Goal: Task Accomplishment & Management: Manage account settings

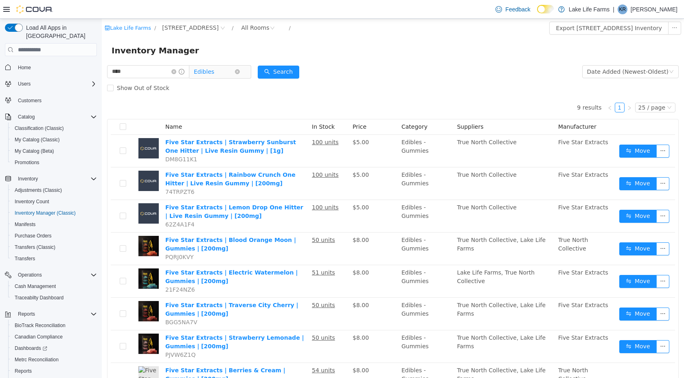
click at [222, 71] on span "Edibles" at bounding box center [214, 72] width 41 height 12
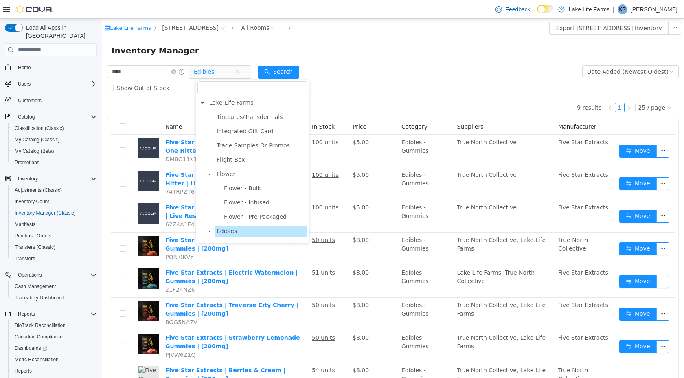
click at [247, 283] on span "Vaporizers" at bounding box center [261, 288] width 93 height 11
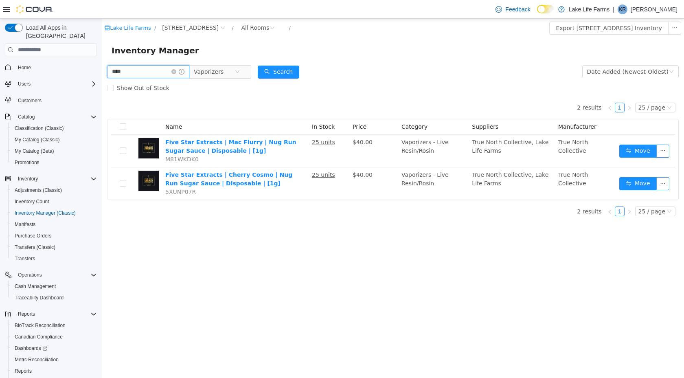
click at [176, 72] on input "****" at bounding box center [148, 71] width 82 height 13
click at [176, 72] on icon "icon: close-circle" at bounding box center [173, 71] width 5 height 5
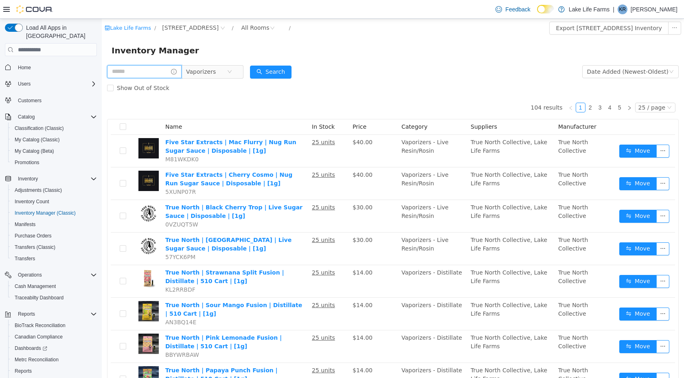
click at [131, 72] on input "text" at bounding box center [144, 71] width 75 height 13
type input "*******"
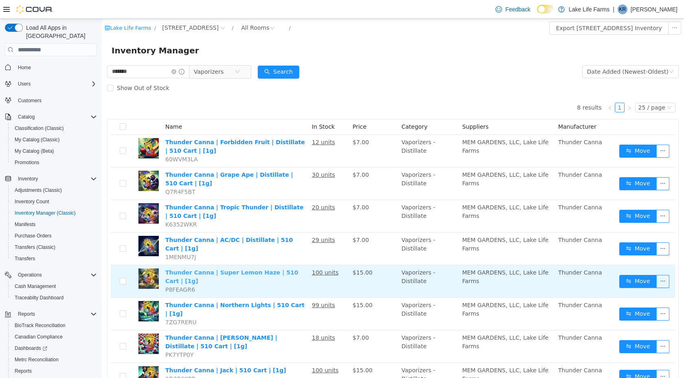
click at [233, 269] on link "Thunder Canna | Super Lemon Haze | 510 Cart | [1g]" at bounding box center [231, 276] width 133 height 15
click at [276, 269] on link "Thunder Canna | Super Lemon Haze | 510 Cart | [1g]" at bounding box center [231, 276] width 133 height 15
click at [241, 270] on link "Thunder Canna | Super Lemon Haze | 510 Cart | [1g]" at bounding box center [231, 276] width 133 height 15
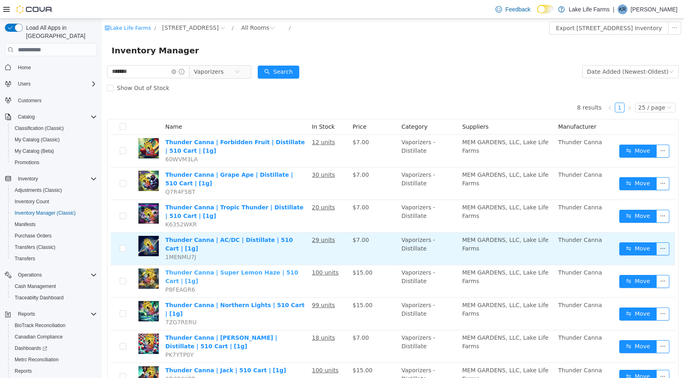
scroll to position [25, 0]
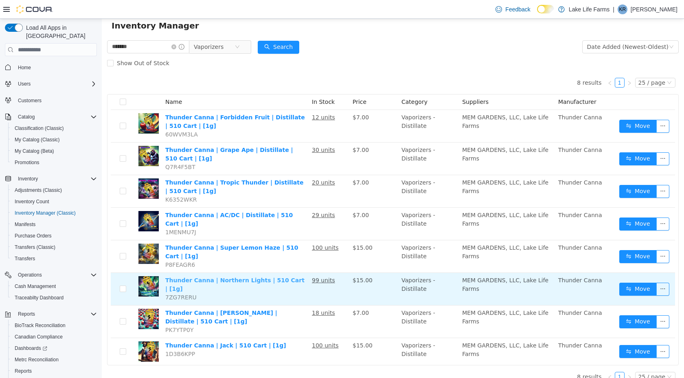
click at [250, 277] on link "Thunder Canna | Northern Lights | 510 Cart | [1g]" at bounding box center [234, 284] width 139 height 15
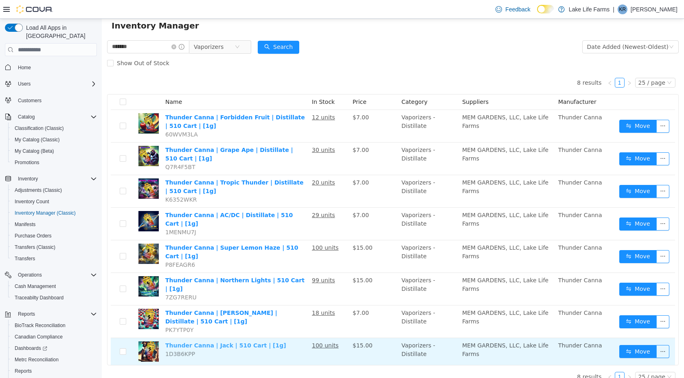
click at [256, 342] on link "Thunder Canna | Jack | 510 Cart | [1g]" at bounding box center [225, 345] width 121 height 7
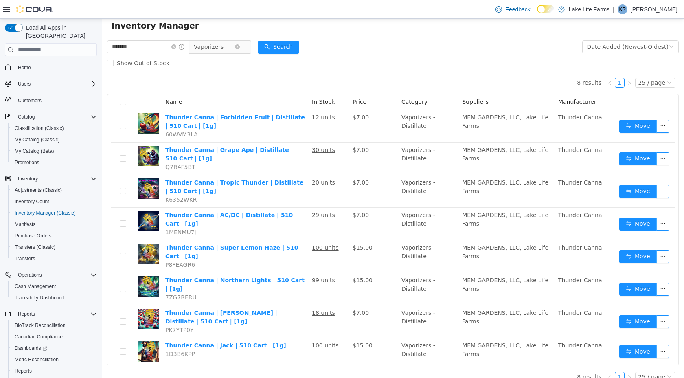
click at [224, 49] on span "Vaporizers" at bounding box center [209, 47] width 30 height 12
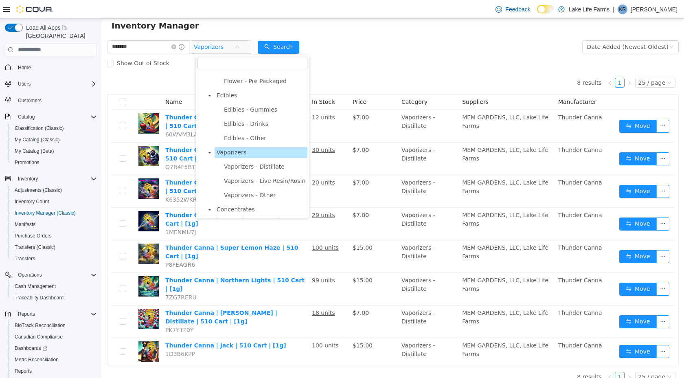
scroll to position [111, 0]
click at [231, 89] on ul "Tinctures/Transdermals Integrated Gift Card Trade Samples Or Promos Flight Box …" at bounding box center [252, 166] width 110 height 381
click at [228, 92] on span "Edibles" at bounding box center [227, 95] width 20 height 7
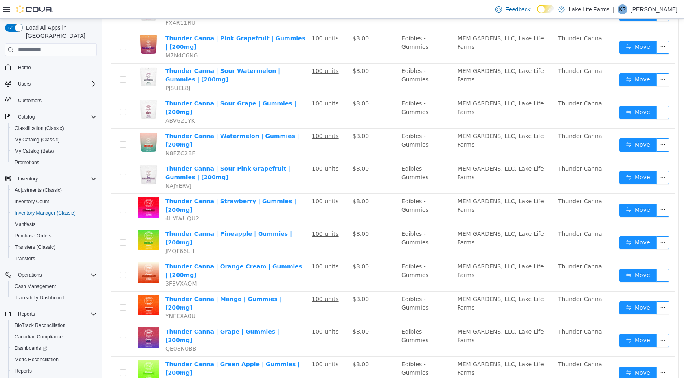
scroll to position [189, 0]
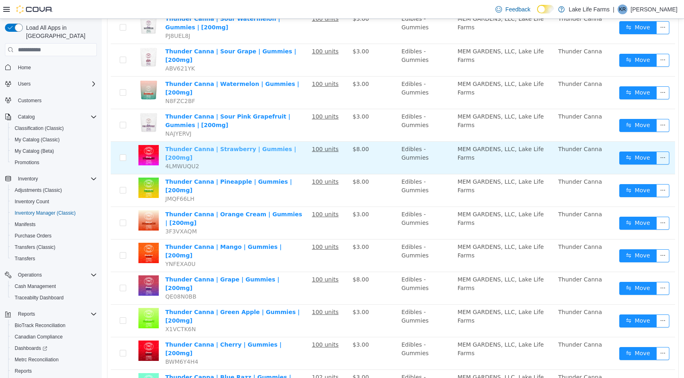
click at [254, 146] on link "Thunder Canna | Strawberry | Gummies | [200mg]" at bounding box center [230, 153] width 131 height 15
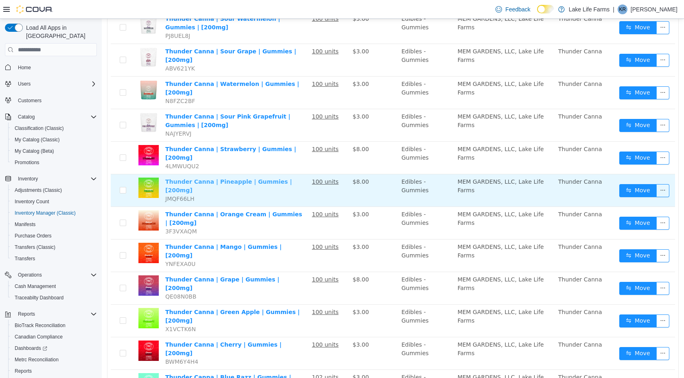
click at [232, 178] on link "Thunder Canna | Pineapple | Gummies | [200mg]" at bounding box center [228, 185] width 127 height 15
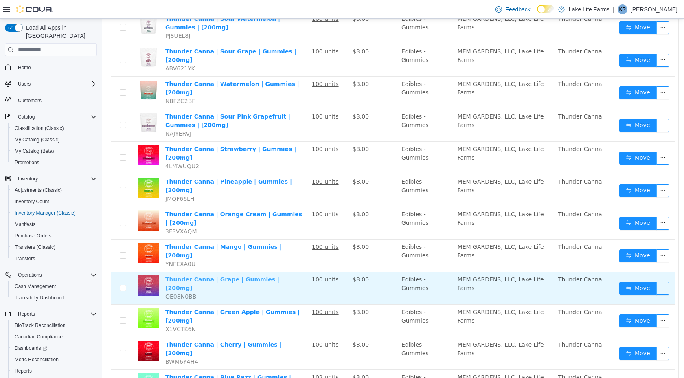
click at [258, 276] on link "Thunder Canna | Grape | Gummies | [200mg]" at bounding box center [222, 283] width 114 height 15
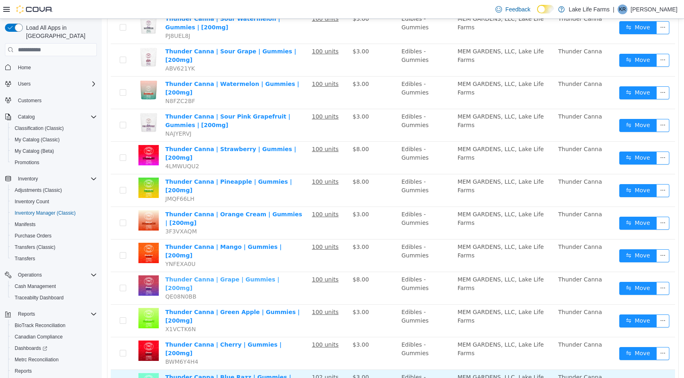
scroll to position [0, 0]
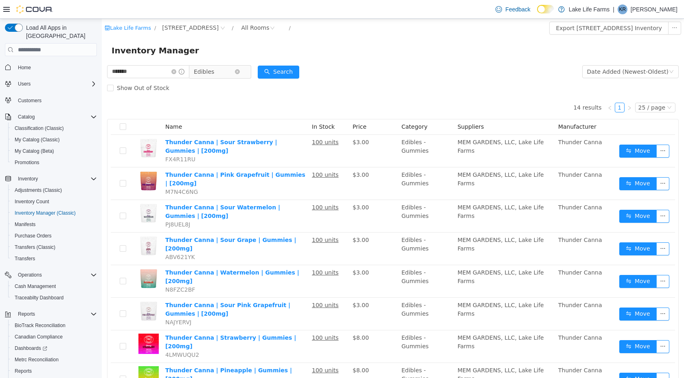
click at [213, 69] on span "Edibles" at bounding box center [204, 72] width 20 height 12
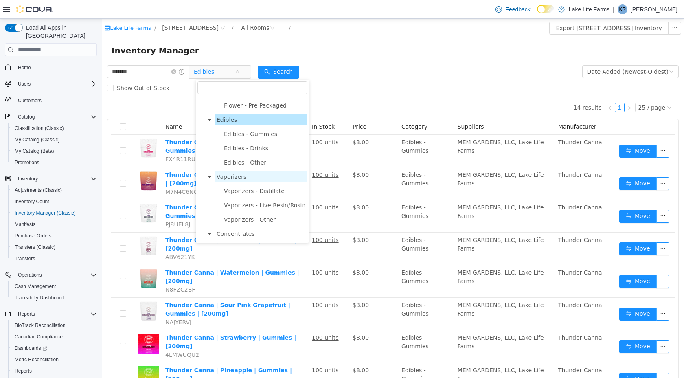
click at [230, 175] on span "Vaporizers" at bounding box center [232, 176] width 30 height 7
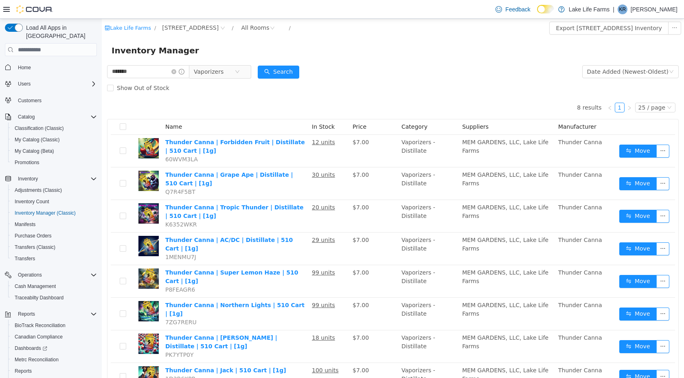
scroll to position [25, 0]
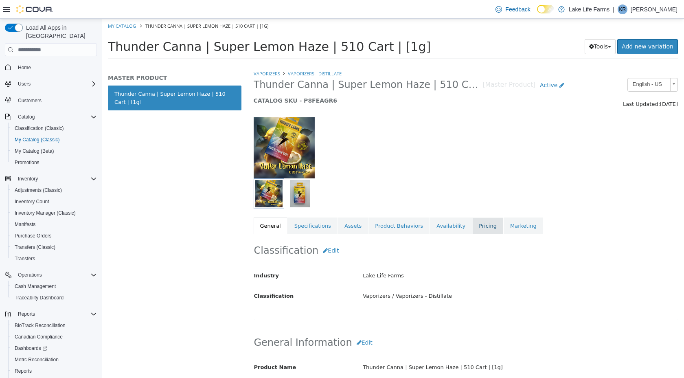
click at [475, 224] on link "Pricing" at bounding box center [487, 225] width 31 height 17
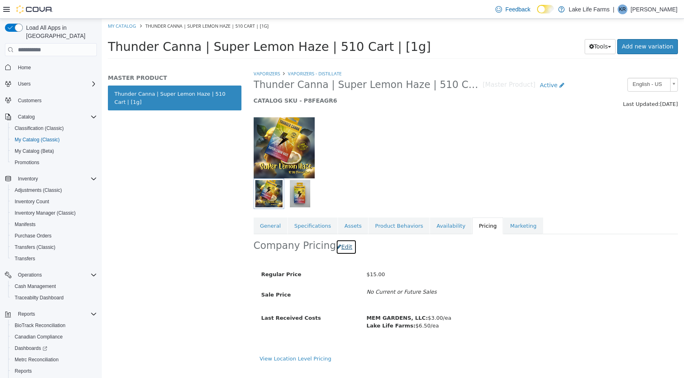
click at [336, 247] on button "Edit" at bounding box center [346, 246] width 21 height 15
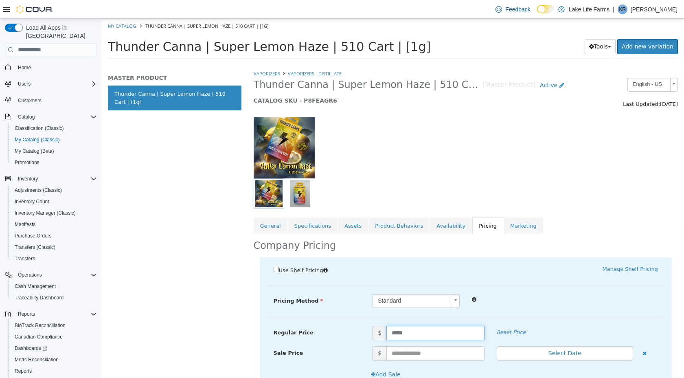
drag, startPoint x: 412, startPoint y: 335, endPoint x: 376, endPoint y: 335, distance: 36.2
click at [376, 335] on span "$ *****" at bounding box center [428, 333] width 124 height 14
type input "*"
click at [532, 285] on hr at bounding box center [465, 285] width 397 height 0
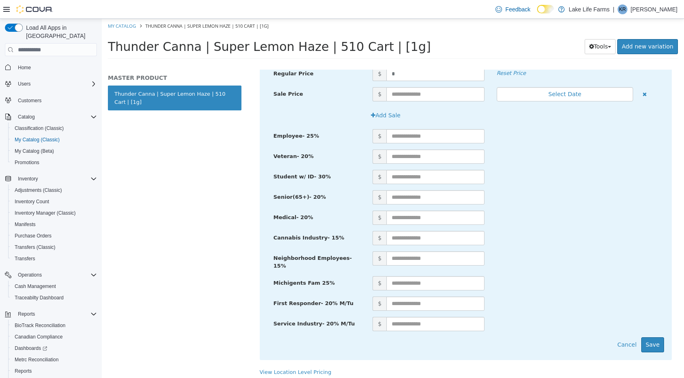
click at [649, 332] on div "Service Industry- 20% M/Tu $" at bounding box center [465, 327] width 397 height 20
click at [650, 337] on button "Save" at bounding box center [652, 344] width 23 height 15
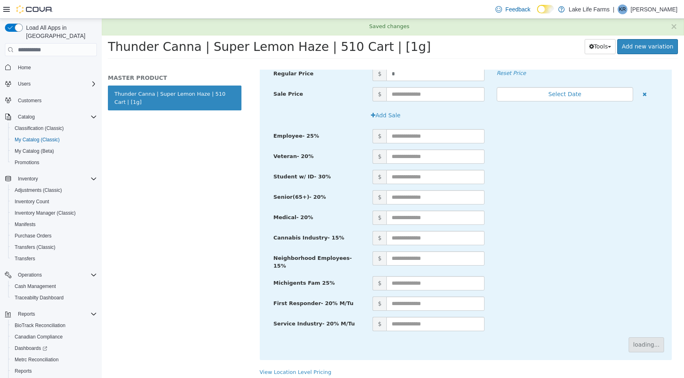
scroll to position [0, 0]
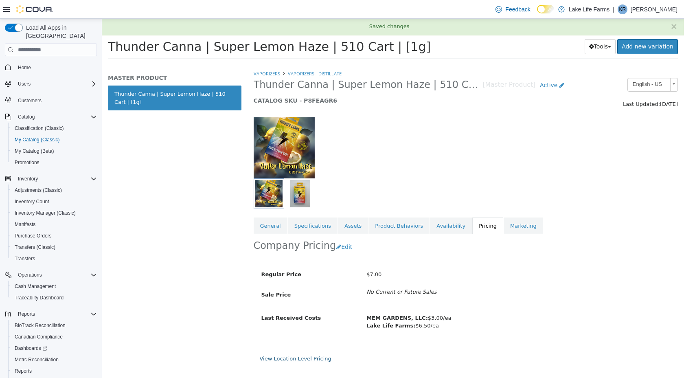
click at [297, 358] on link "View Location Level Pricing" at bounding box center [296, 358] width 72 height 6
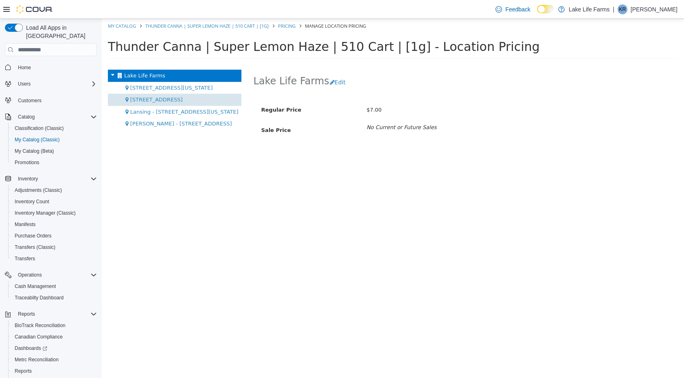
click at [142, 100] on span "[STREET_ADDRESS]" at bounding box center [156, 99] width 53 height 6
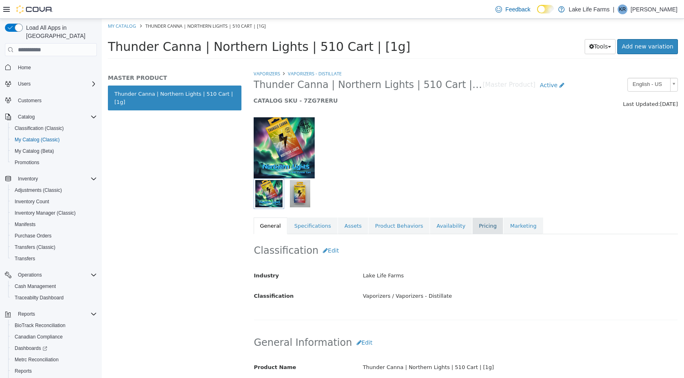
click at [481, 227] on link "Pricing" at bounding box center [487, 225] width 31 height 17
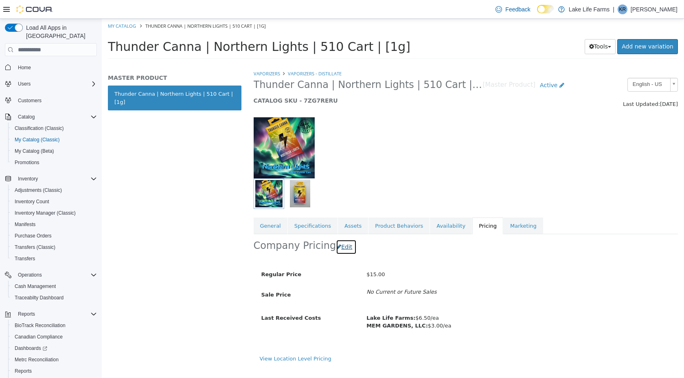
click at [343, 242] on button "Edit" at bounding box center [346, 246] width 21 height 15
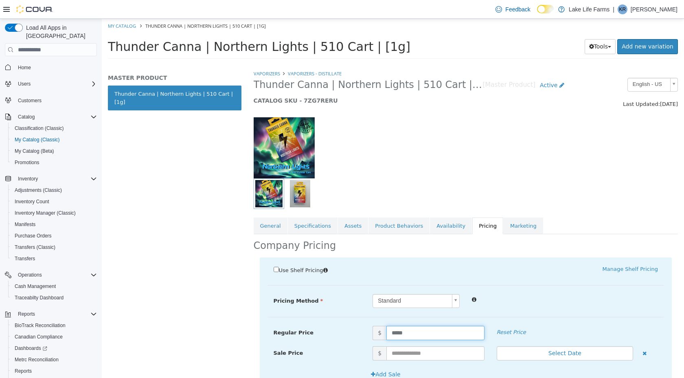
drag, startPoint x: 408, startPoint y: 330, endPoint x: 375, endPoint y: 329, distance: 33.4
click at [375, 329] on span "$ *****" at bounding box center [428, 333] width 124 height 14
type input "*"
click at [527, 309] on div "Pricing Method Standard * Regular Price $ * Reset Price Sale Price $ Select Dat…" at bounding box center [465, 305] width 397 height 23
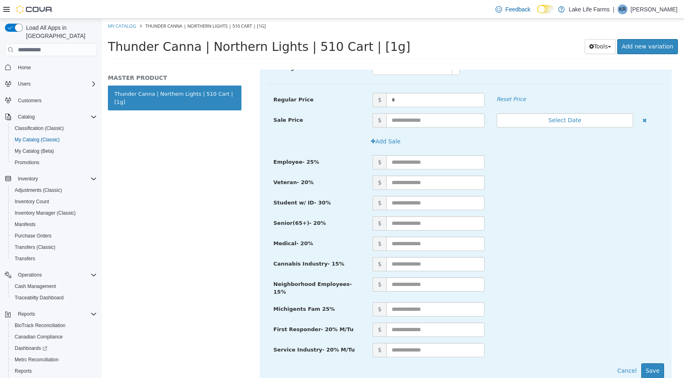
scroll to position [259, 0]
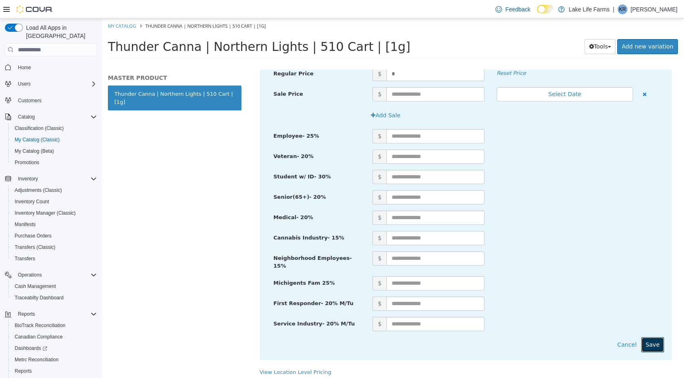
click at [663, 346] on button "Save" at bounding box center [652, 344] width 23 height 15
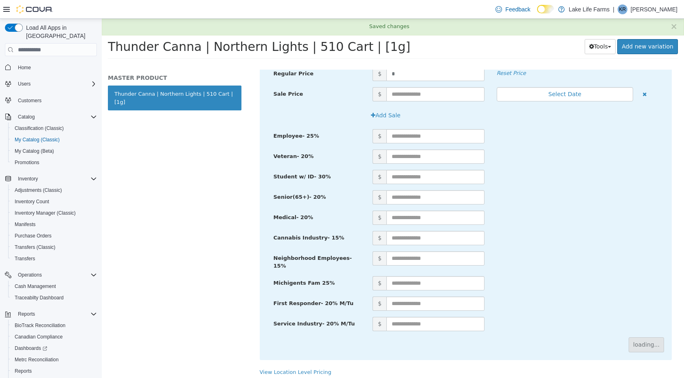
scroll to position [0, 0]
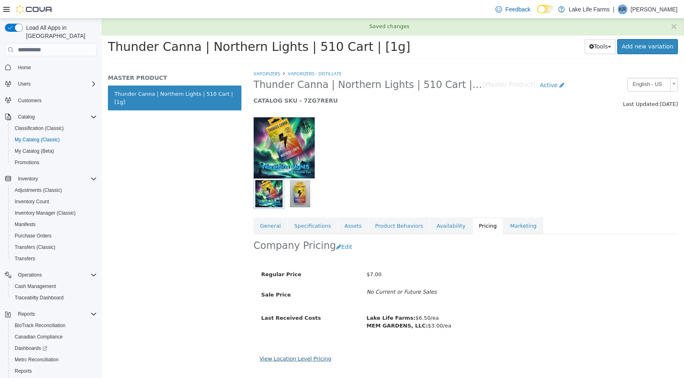
click at [307, 357] on link "View Location Level Pricing" at bounding box center [296, 358] width 72 height 6
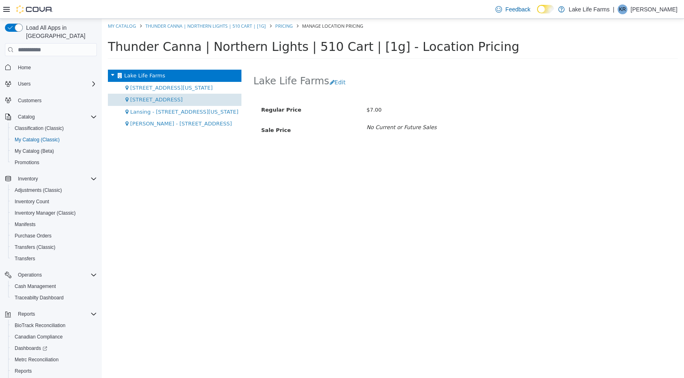
click at [165, 99] on span "[STREET_ADDRESS]" at bounding box center [156, 99] width 53 height 6
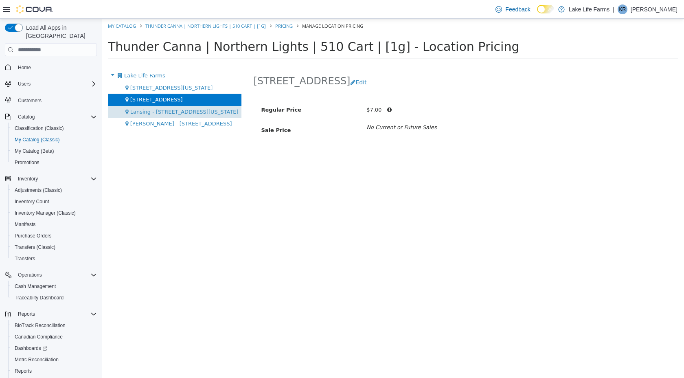
click at [168, 112] on span "Lansing - [STREET_ADDRESS][US_STATE]" at bounding box center [184, 112] width 108 height 6
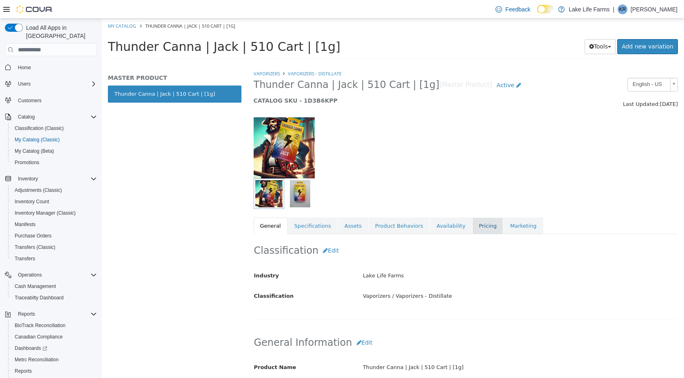
click at [479, 225] on link "Pricing" at bounding box center [487, 225] width 31 height 17
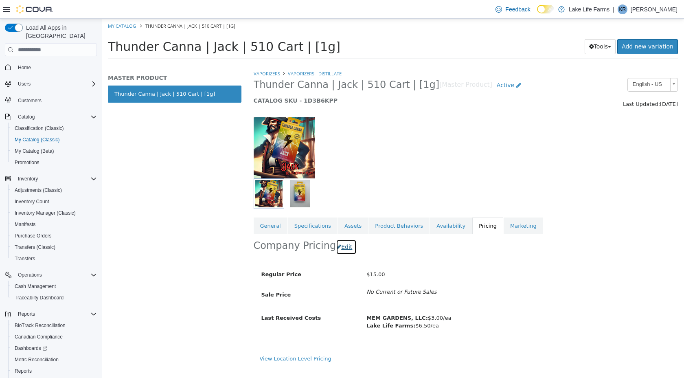
click at [342, 242] on button "Edit" at bounding box center [346, 246] width 21 height 15
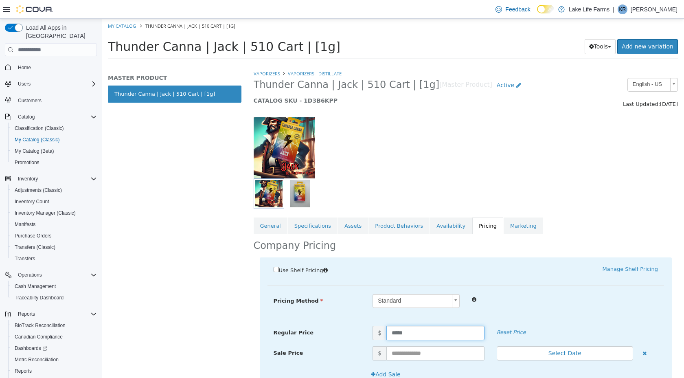
drag, startPoint x: 410, startPoint y: 334, endPoint x: 366, endPoint y: 333, distance: 43.2
click at [366, 333] on span "$ *****" at bounding box center [428, 333] width 124 height 14
type input "*"
click at [516, 295] on div at bounding box center [565, 299] width 198 height 10
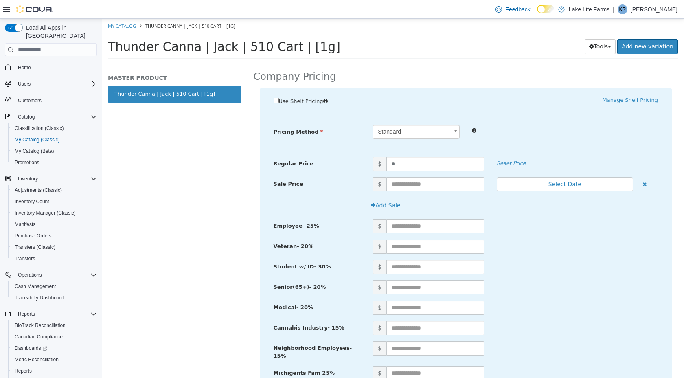
scroll to position [259, 0]
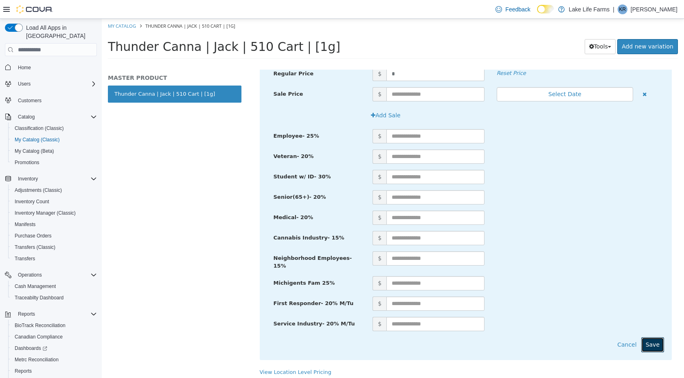
click at [657, 337] on button "Save" at bounding box center [652, 344] width 23 height 15
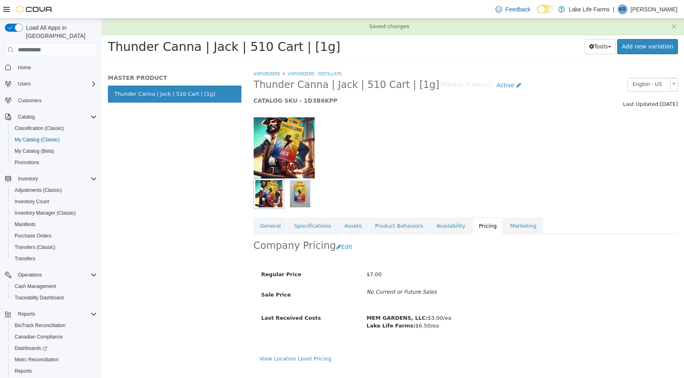
scroll to position [0, 0]
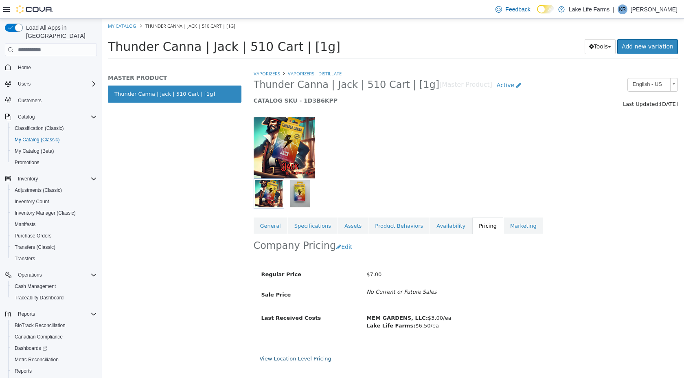
click at [292, 357] on link "View Location Level Pricing" at bounding box center [296, 358] width 72 height 6
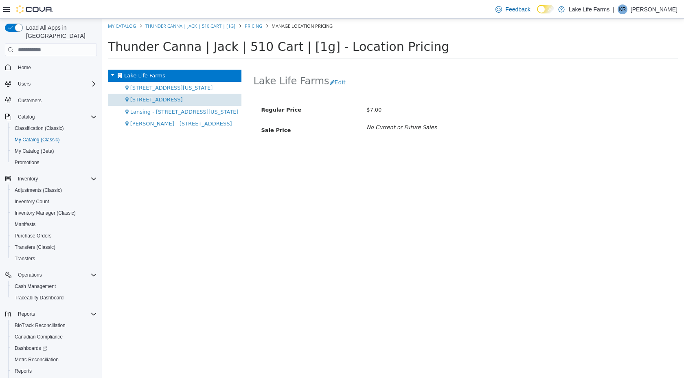
click at [170, 103] on div "[STREET_ADDRESS]" at bounding box center [175, 100] width 134 height 12
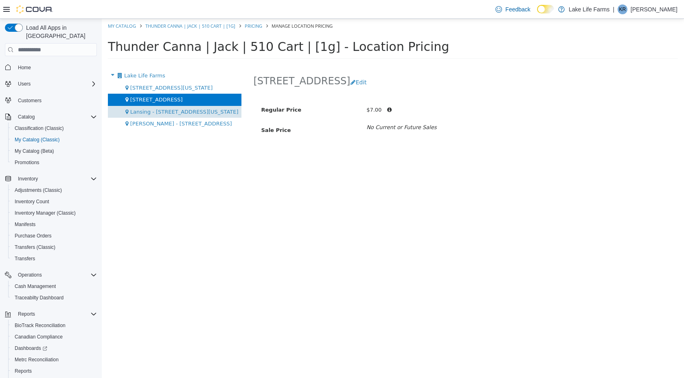
click at [172, 114] on span "Lansing - [STREET_ADDRESS][US_STATE]" at bounding box center [184, 112] width 108 height 6
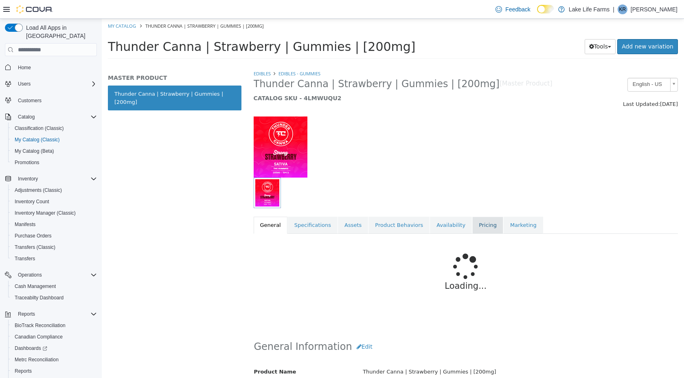
click at [472, 229] on link "Pricing" at bounding box center [487, 225] width 31 height 17
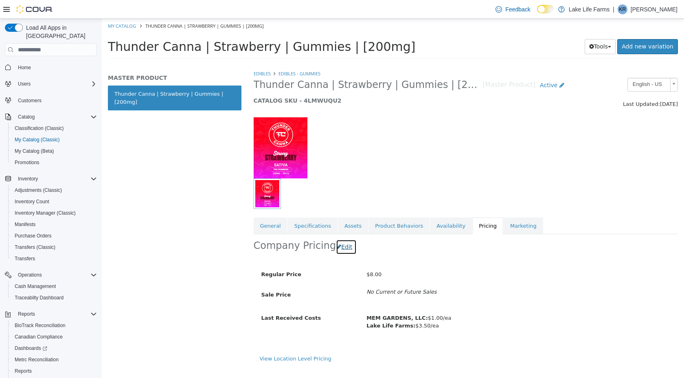
click at [337, 250] on button "Edit" at bounding box center [346, 246] width 21 height 15
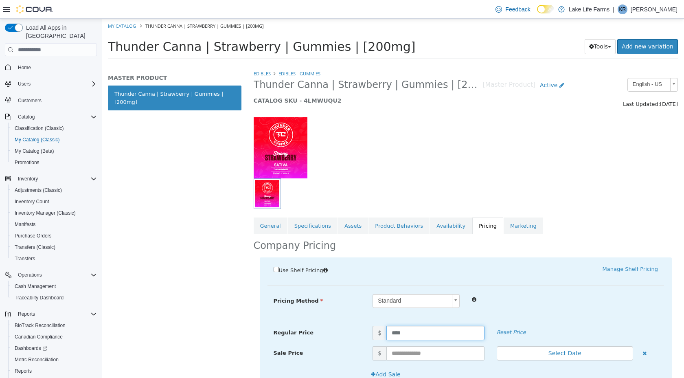
drag, startPoint x: 406, startPoint y: 332, endPoint x: 349, endPoint y: 331, distance: 57.0
click at [352, 332] on div "Regular Price $ **** Reset Price" at bounding box center [465, 333] width 397 height 14
type input "*"
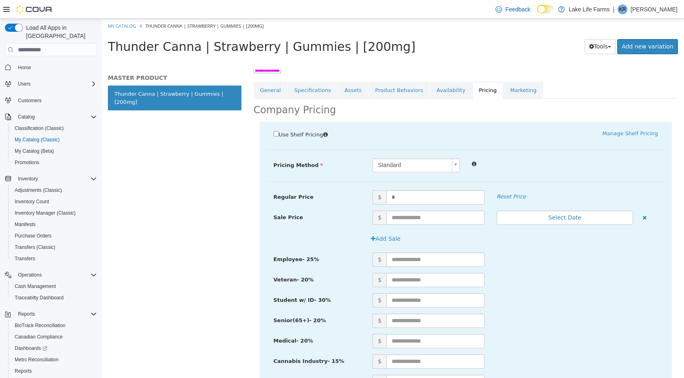
scroll to position [259, 0]
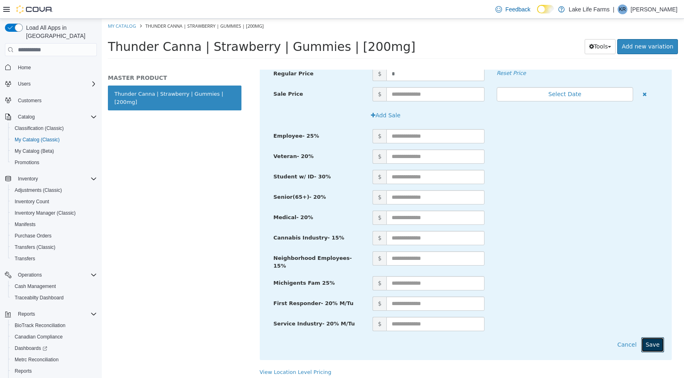
click at [651, 337] on button "Save" at bounding box center [652, 344] width 23 height 15
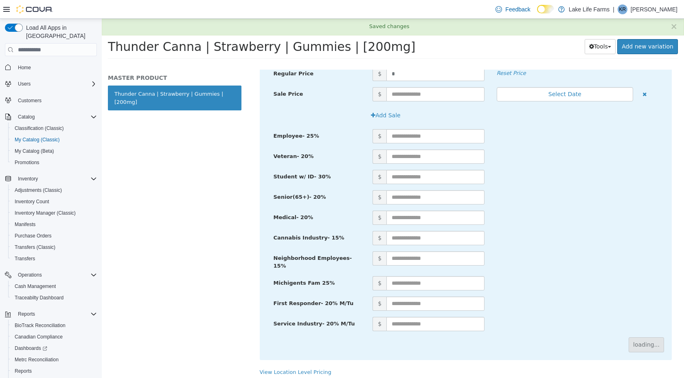
scroll to position [0, 0]
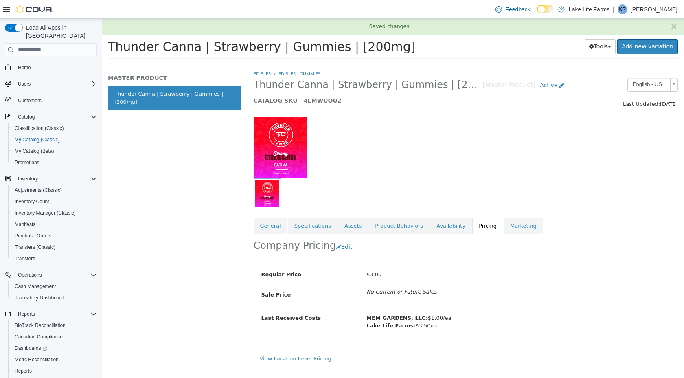
click at [311, 362] on div "View Location Level Pricing" at bounding box center [466, 359] width 412 height 8
click at [311, 361] on link "View Location Level Pricing" at bounding box center [296, 358] width 72 height 6
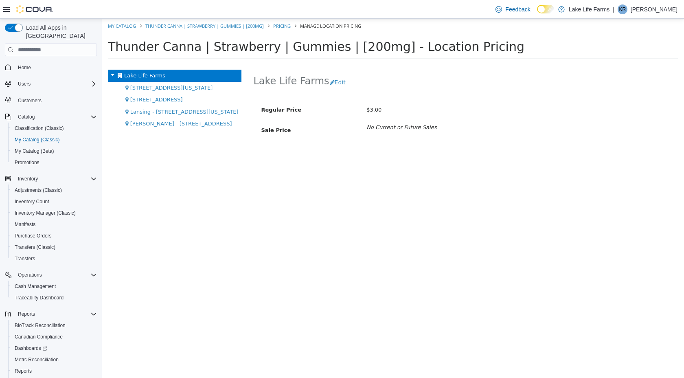
click at [161, 94] on div "[STREET_ADDRESS]" at bounding box center [175, 100] width 134 height 12
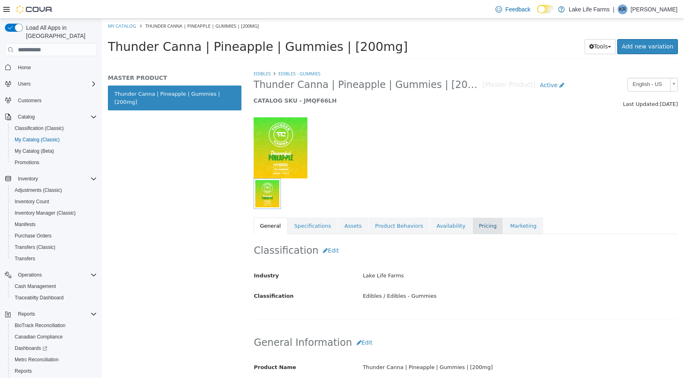
click at [479, 223] on link "Pricing" at bounding box center [487, 225] width 31 height 17
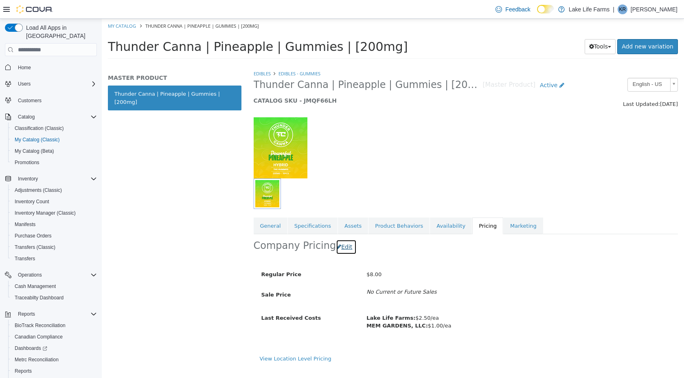
click at [338, 246] on button "Edit" at bounding box center [346, 246] width 21 height 15
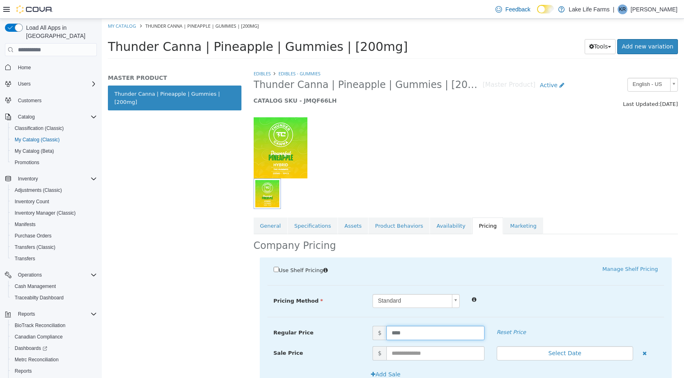
drag, startPoint x: 405, startPoint y: 330, endPoint x: 378, endPoint y: 329, distance: 26.9
click at [379, 330] on span "$ ****" at bounding box center [428, 333] width 124 height 14
type input "*"
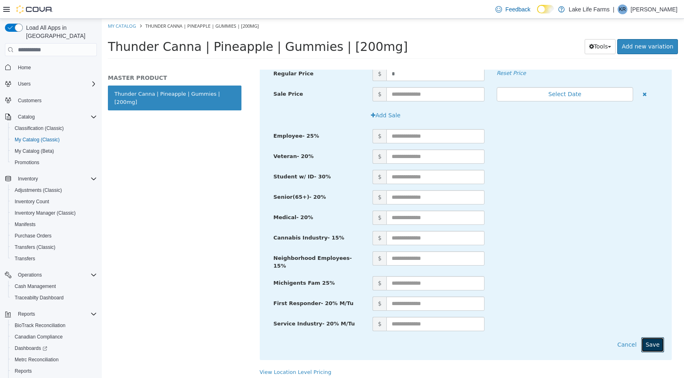
click at [657, 338] on button "Save" at bounding box center [652, 344] width 23 height 15
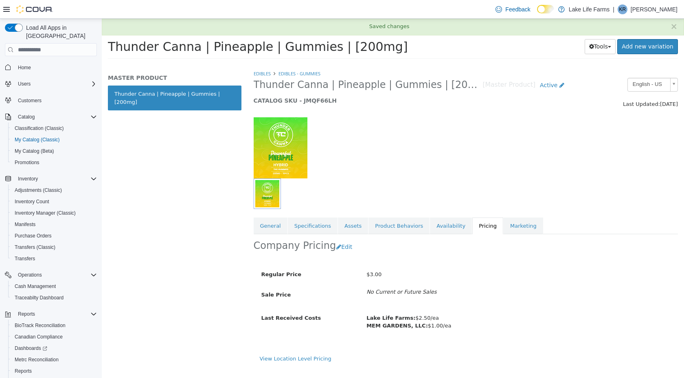
scroll to position [0, 0]
click at [307, 356] on link "View Location Level Pricing" at bounding box center [296, 358] width 72 height 6
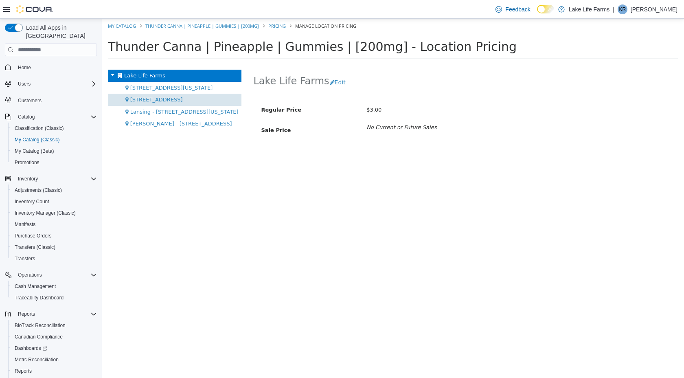
click at [176, 99] on div "[STREET_ADDRESS]" at bounding box center [175, 100] width 134 height 12
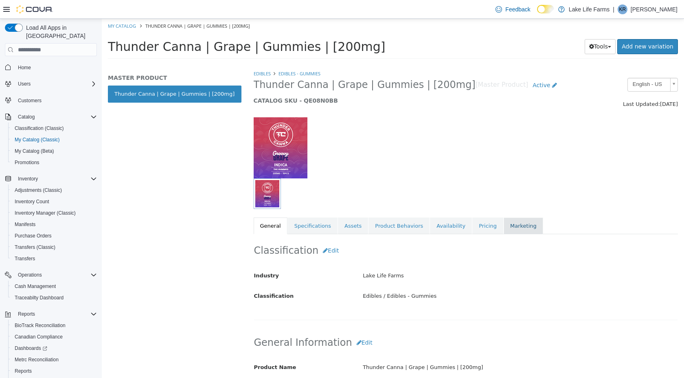
click at [504, 227] on link "Marketing" at bounding box center [523, 225] width 39 height 17
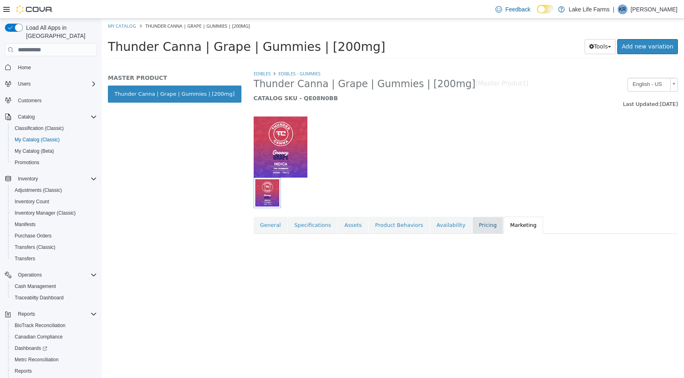
click at [477, 227] on link "Pricing" at bounding box center [487, 225] width 31 height 17
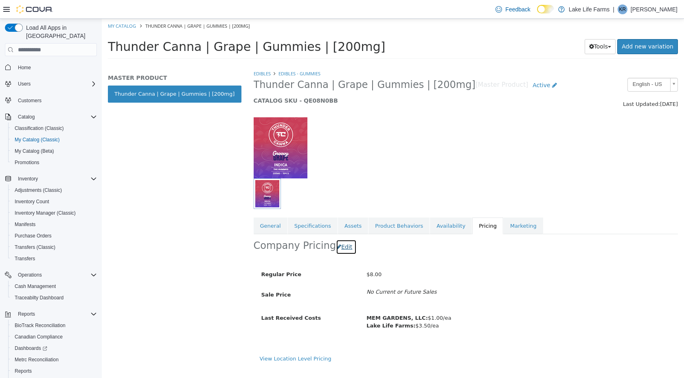
click at [336, 245] on icon "button" at bounding box center [338, 247] width 5 height 6
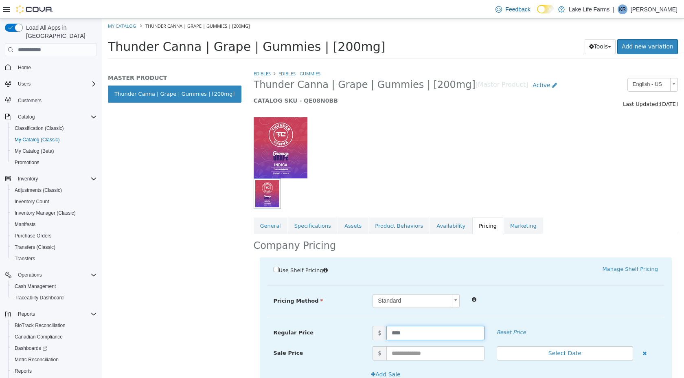
drag, startPoint x: 405, startPoint y: 334, endPoint x: 369, endPoint y: 333, distance: 36.2
click at [369, 333] on span "$ ****" at bounding box center [428, 333] width 124 height 14
type input "*"
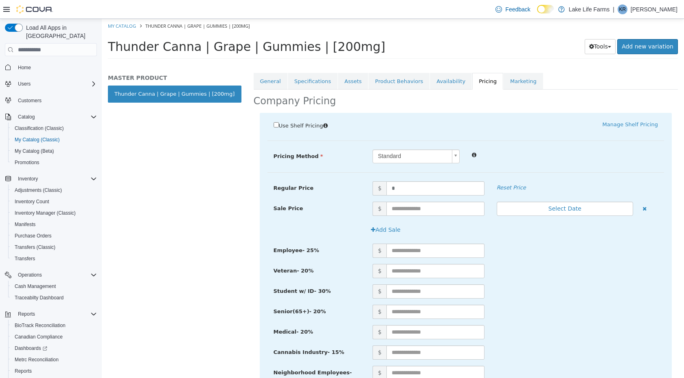
scroll to position [259, 0]
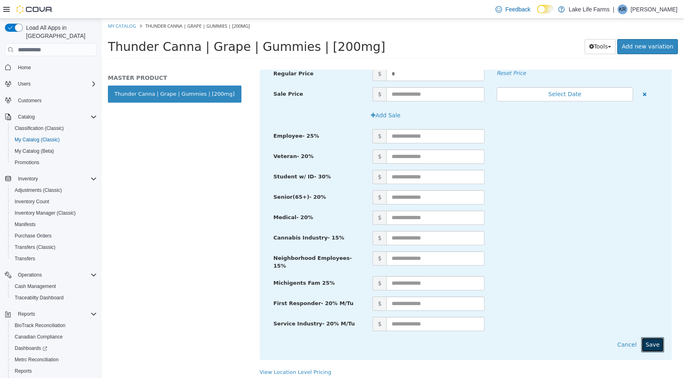
click at [658, 340] on button "Save" at bounding box center [652, 344] width 23 height 15
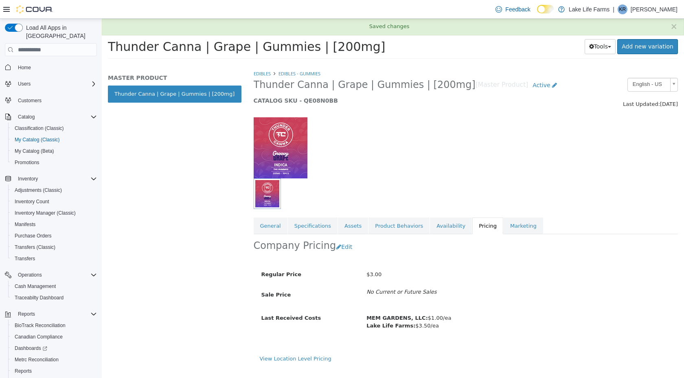
scroll to position [0, 0]
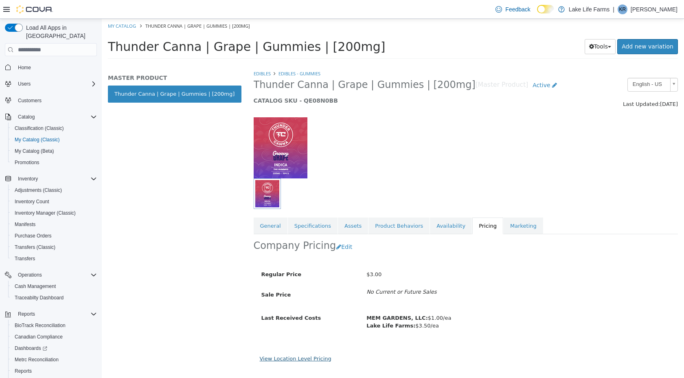
click at [294, 359] on link "View Location Level Pricing" at bounding box center [296, 358] width 72 height 6
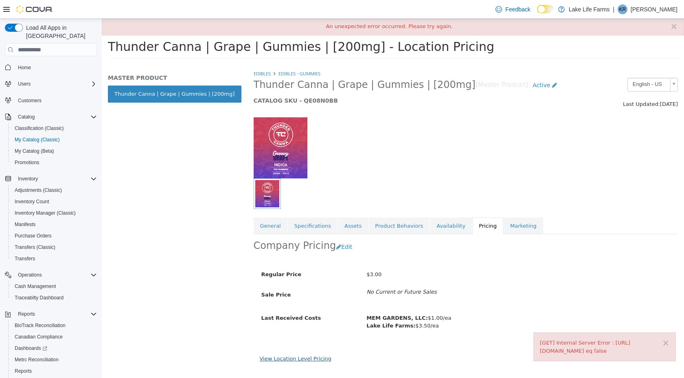
click at [286, 360] on link "View Location Level Pricing" at bounding box center [296, 358] width 72 height 6
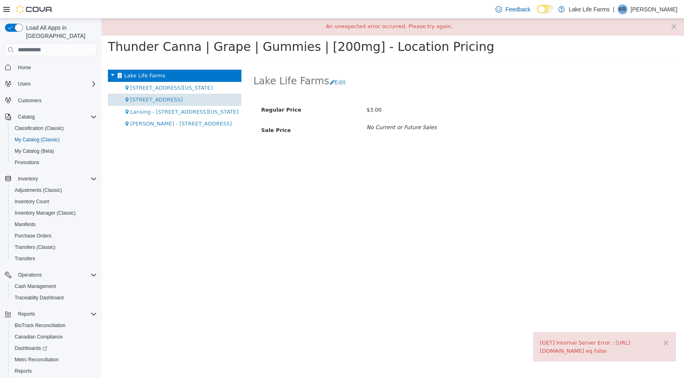
click at [158, 100] on span "[STREET_ADDRESS]" at bounding box center [156, 99] width 53 height 6
